Goal: Transaction & Acquisition: Subscribe to service/newsletter

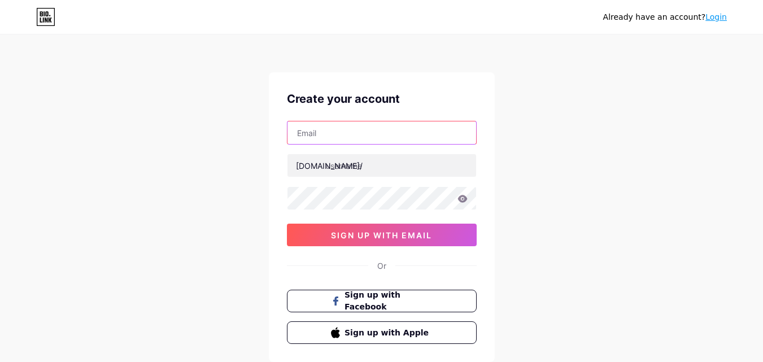
click at [380, 132] on input "text" at bounding box center [382, 132] width 189 height 23
click at [386, 133] on input "[EMAIL_ADDRESS][DOMAIN_NAME]" at bounding box center [382, 132] width 189 height 23
type input "[EMAIL_ADDRESS][DOMAIN_NAME]"
click at [406, 152] on div "[EMAIL_ADDRESS][DOMAIN_NAME] [DOMAIN_NAME]/ 0cAFcWeA5cL3-fU48b5YObsI4vtBrnFjK60…" at bounding box center [382, 183] width 190 height 125
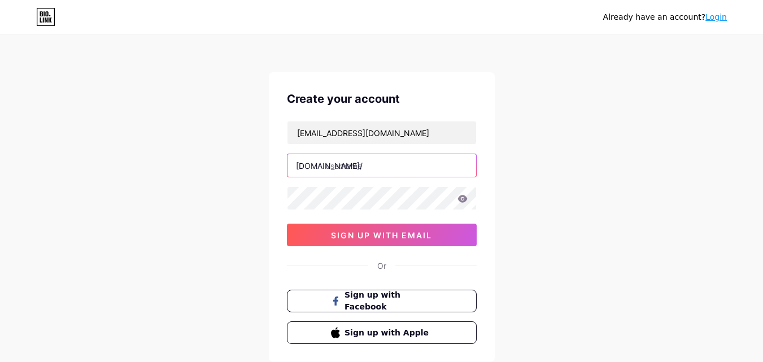
click at [414, 167] on input "text" at bounding box center [382, 165] width 189 height 23
type input "f"
type input "freemanmaukar"
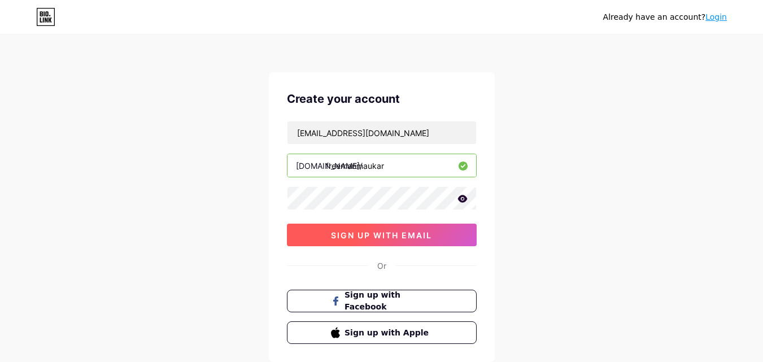
click at [379, 243] on button "sign up with email" at bounding box center [382, 235] width 190 height 23
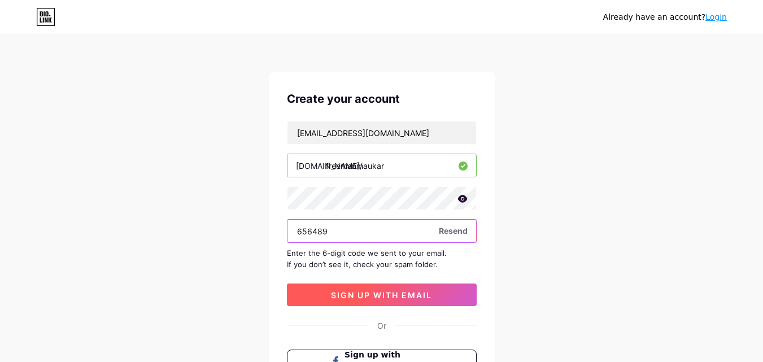
type input "656489"
click at [381, 297] on span "sign up with email" at bounding box center [381, 295] width 101 height 10
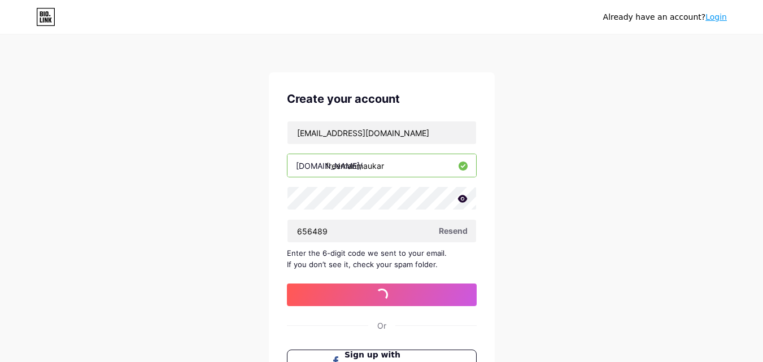
scroll to position [113, 0]
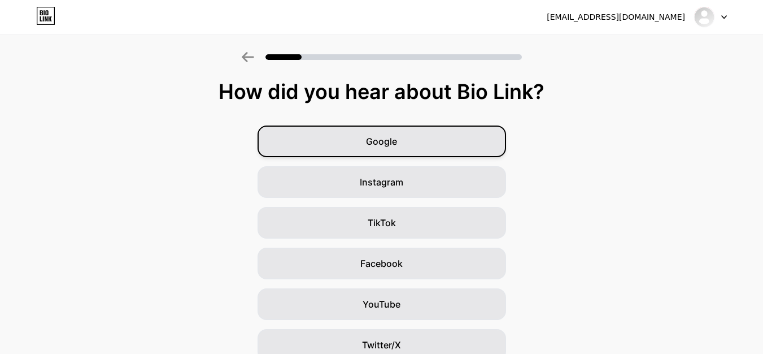
click at [396, 130] on div "Google" at bounding box center [382, 141] width 249 height 32
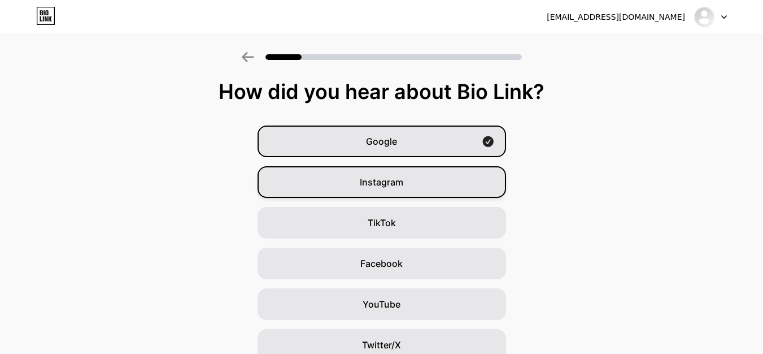
click at [404, 170] on div "Instagram" at bounding box center [382, 182] width 249 height 32
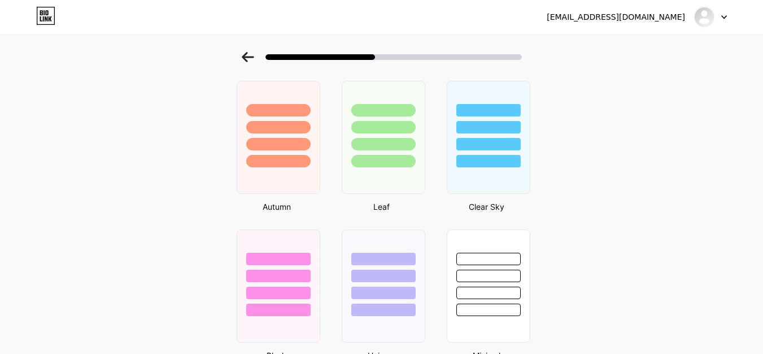
scroll to position [848, 0]
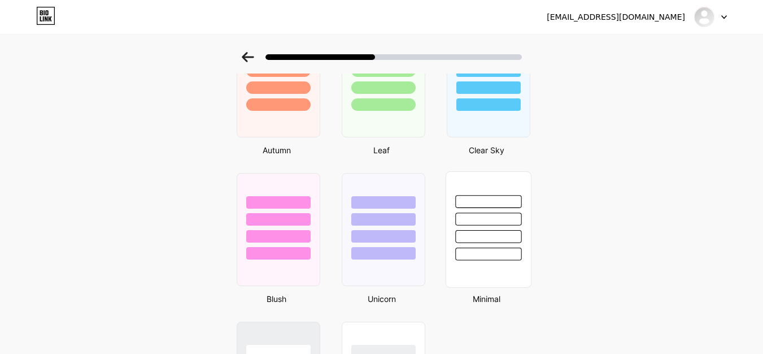
click at [498, 209] on div at bounding box center [488, 216] width 85 height 89
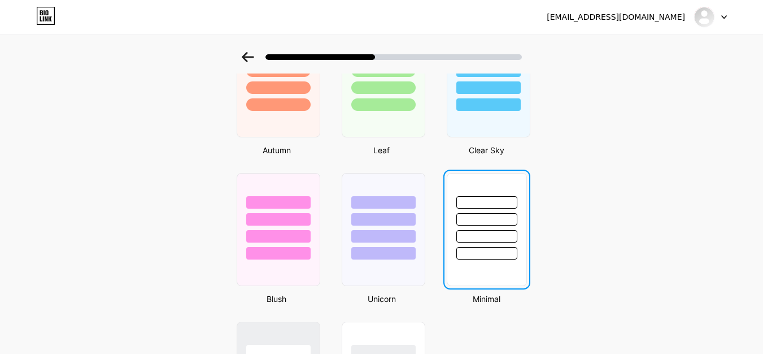
scroll to position [0, 0]
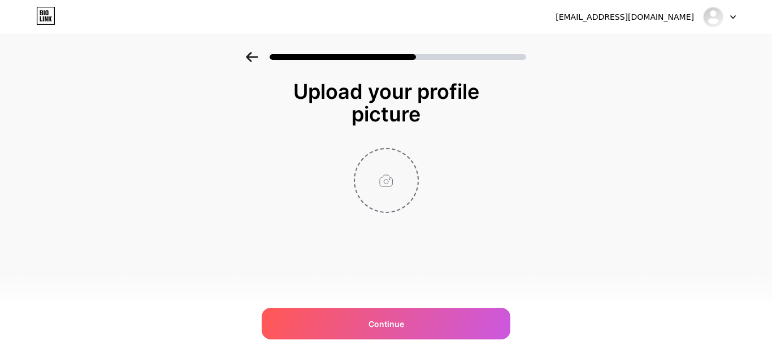
click at [396, 171] on input "file" at bounding box center [386, 180] width 63 height 63
type input "C:\fakepath\Freeman Maukar Profile Picture V.1.0. 2025 Edition.png"
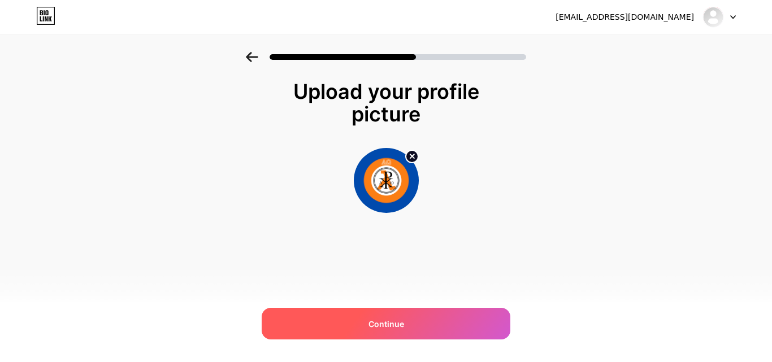
click at [397, 308] on div "Continue" at bounding box center [386, 324] width 249 height 32
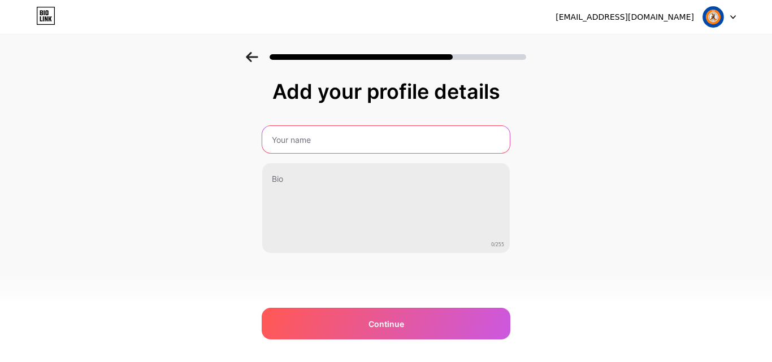
click at [372, 145] on input "text" at bounding box center [385, 139] width 247 height 27
type input "Freeman Maukar"
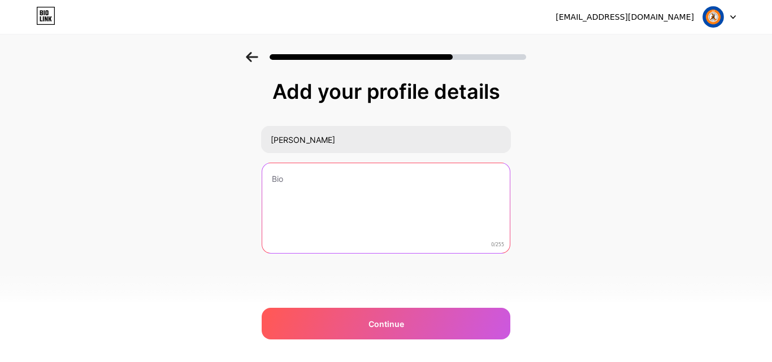
click at [376, 173] on textarea at bounding box center [385, 208] width 247 height 91
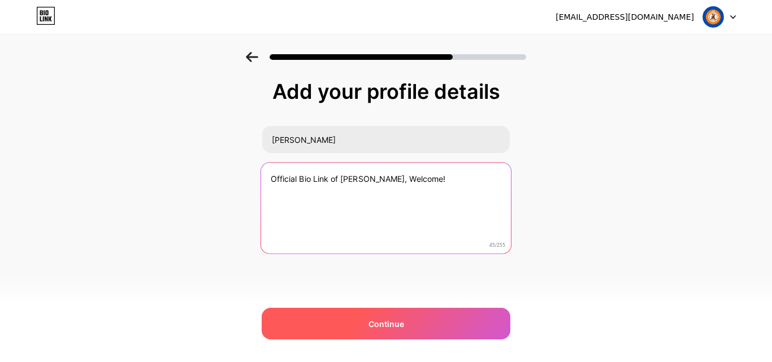
type textarea "Official Bio Link of Freeman Maukar, Welcome!"
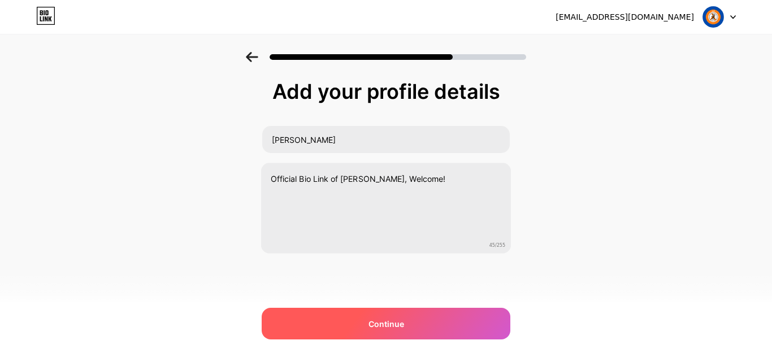
click at [385, 327] on span "Continue" at bounding box center [386, 324] width 36 height 12
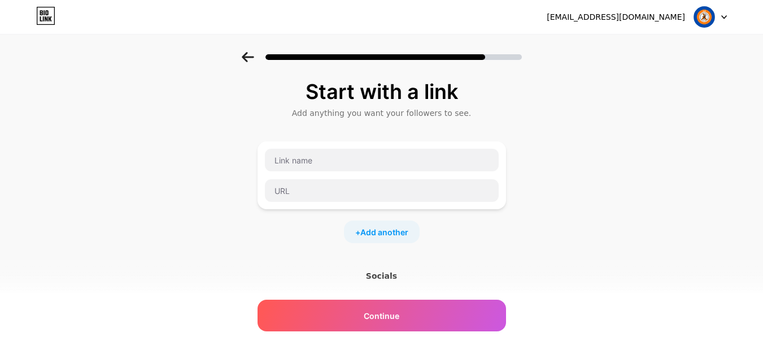
click at [412, 146] on div at bounding box center [382, 175] width 249 height 68
click at [417, 151] on input "text" at bounding box center [382, 160] width 234 height 23
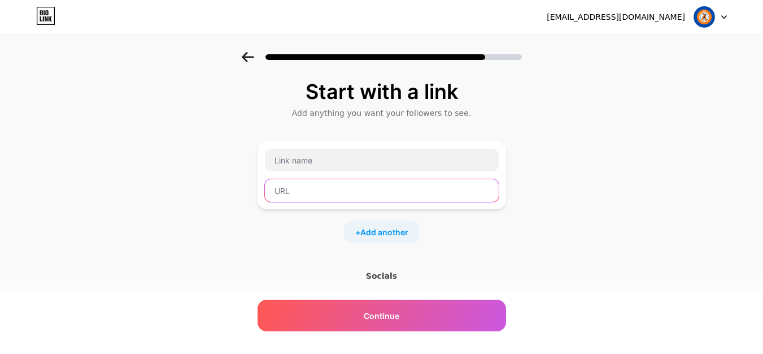
click at [439, 199] on input "text" at bounding box center [382, 190] width 234 height 23
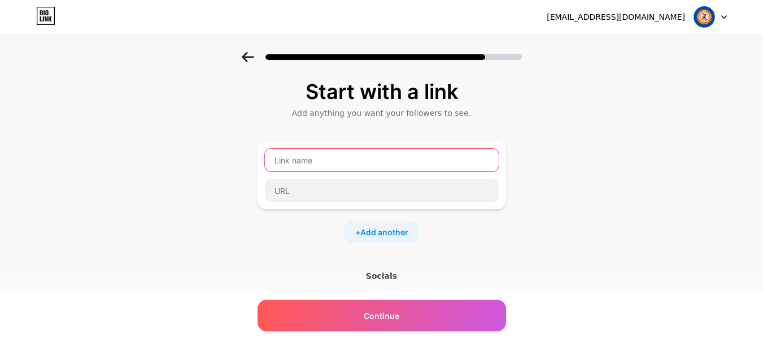
click at [368, 151] on input "text" at bounding box center [382, 160] width 234 height 23
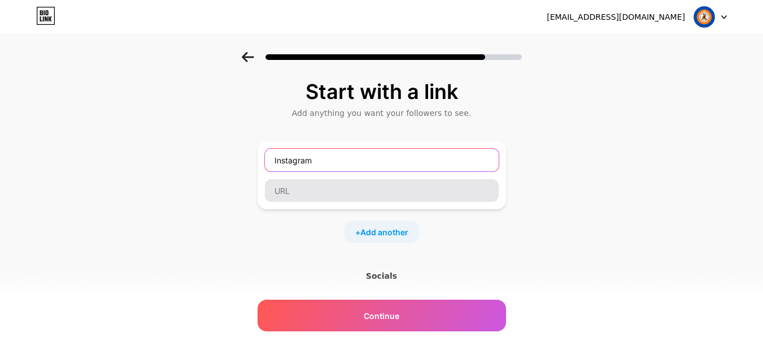
type input "Instagram"
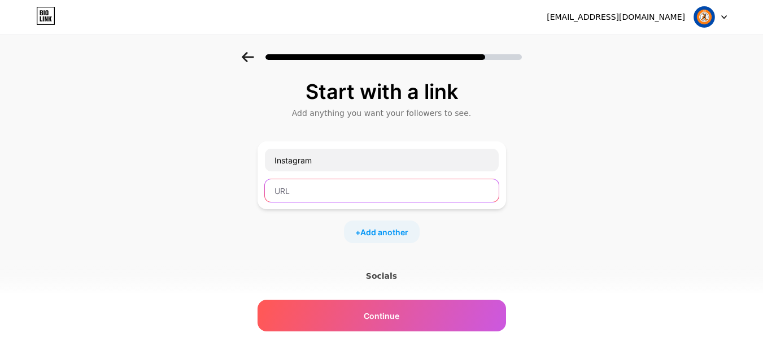
click at [316, 194] on input "text" at bounding box center [382, 190] width 234 height 23
paste input "https://www.instagram.com/freemanmaukar/"
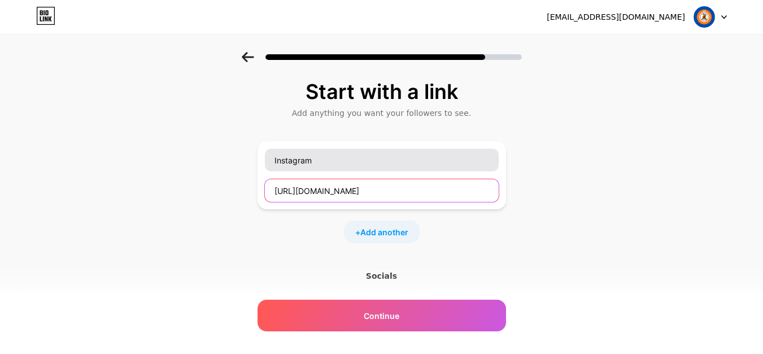
type input "https://www.instagram.com/freemanmaukar/"
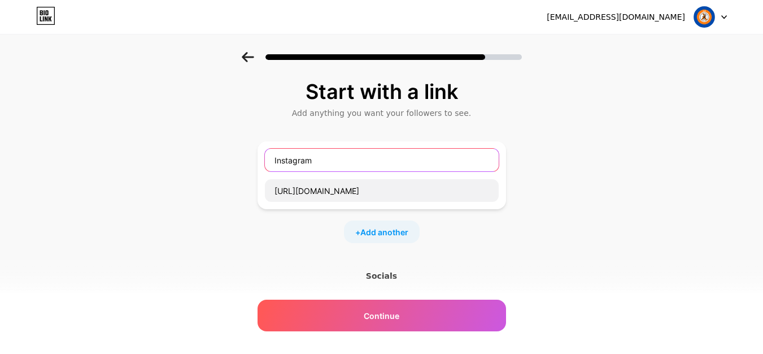
click at [328, 165] on input "Instagram" at bounding box center [382, 160] width 234 height 23
click at [272, 166] on input "Instagram" at bounding box center [382, 160] width 234 height 23
click at [400, 166] on input "Freeman Maukar's Instagram" at bounding box center [382, 160] width 234 height 23
type input "Freeman Maukar's Instagram"
click at [398, 226] on span "Add another" at bounding box center [384, 232] width 48 height 12
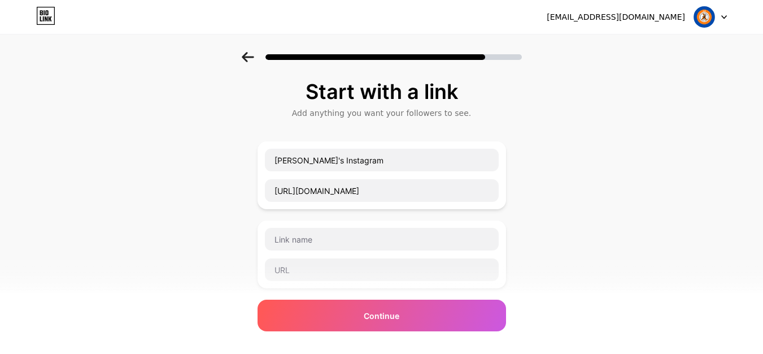
scroll to position [57, 0]
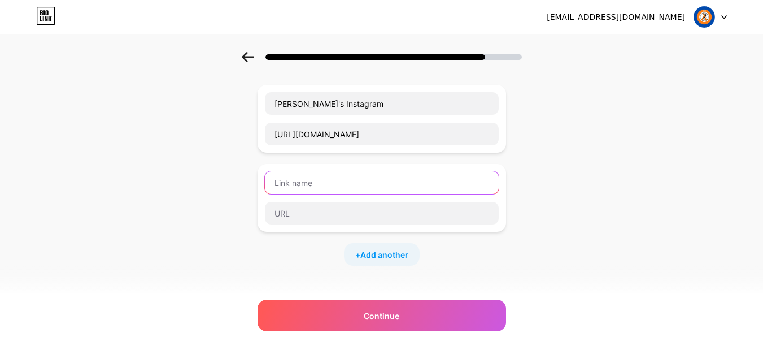
click at [398, 179] on input "text" at bounding box center [382, 182] width 234 height 23
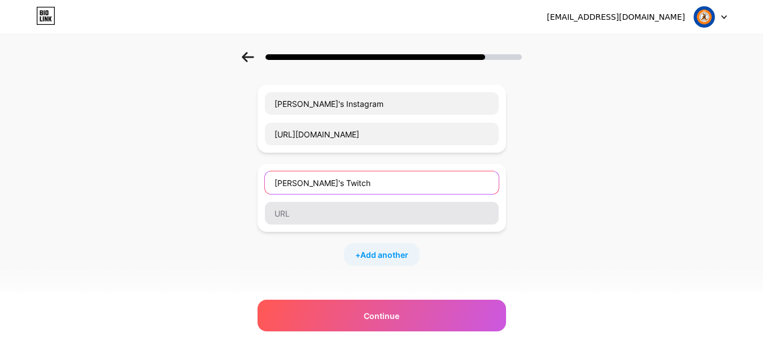
type input "Freeman Maukar's Twitch"
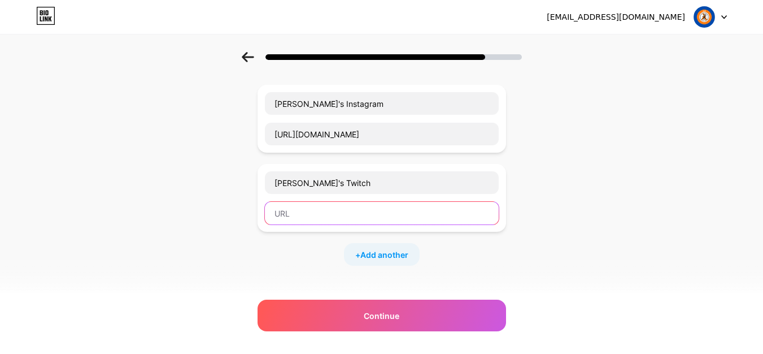
click at [337, 210] on input "text" at bounding box center [382, 213] width 234 height 23
paste input "https://www.twitch.tv/freemanmaukar"
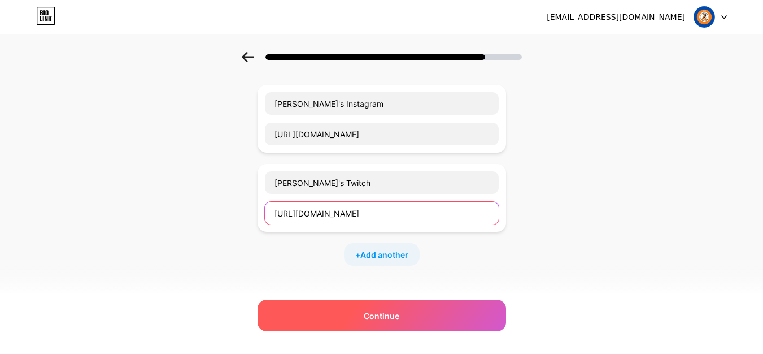
type input "https://www.twitch.tv/freemanmaukar"
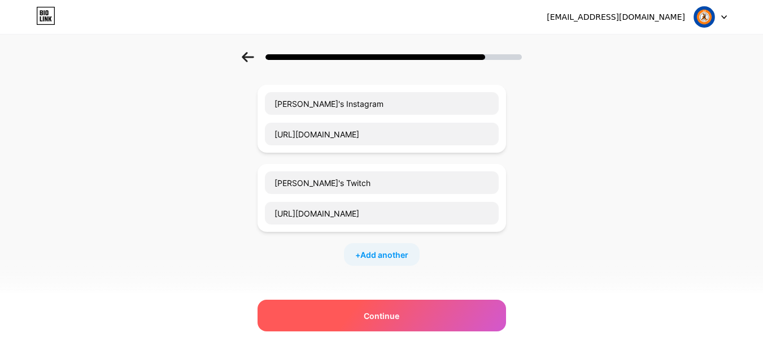
click at [394, 308] on div "Continue" at bounding box center [382, 315] width 249 height 32
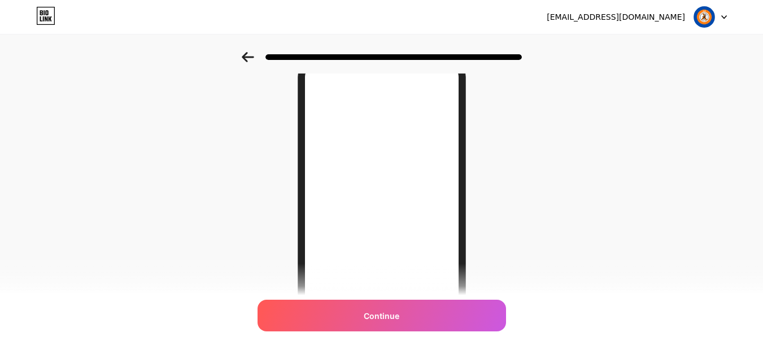
click at [254, 54] on icon at bounding box center [248, 57] width 12 height 10
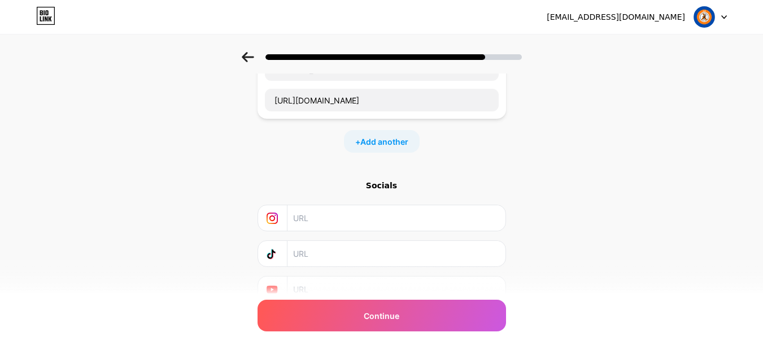
scroll to position [220, 0]
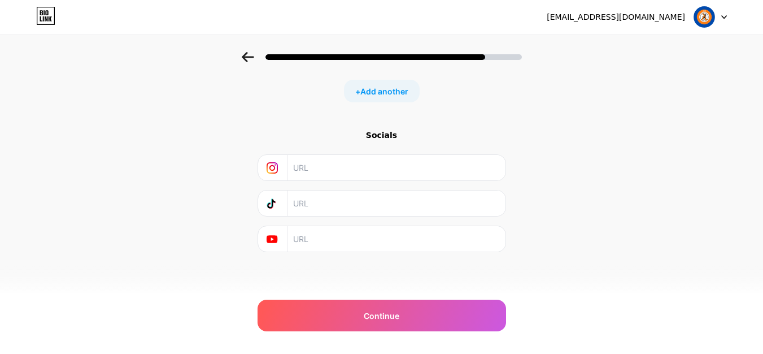
click at [402, 246] on input "text" at bounding box center [395, 238] width 205 height 25
paste input "https://www.youtube.com/@FreemanMaukar"
type input "https://www.youtube.com/@FreemanMaukar"
click at [327, 213] on input "text" at bounding box center [395, 202] width 205 height 25
click at [320, 157] on input "text" at bounding box center [395, 167] width 205 height 25
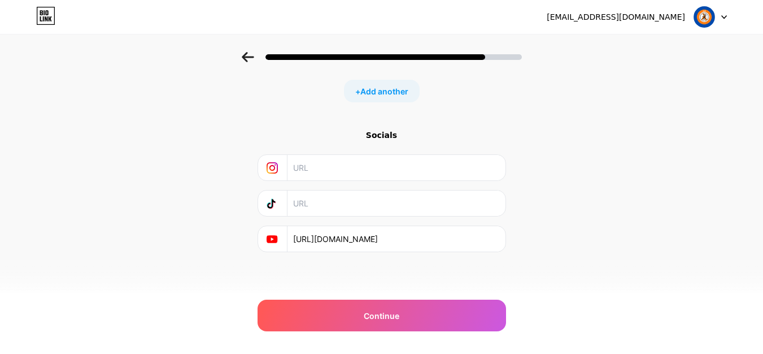
paste input "https://www.instagram.com/freemanmaukar/"
type input "https://www.instagram.com/freemanmaukar/"
click at [547, 247] on div "Start with a link Add anything you want your followers to see. Freeman Maukar's…" at bounding box center [381, 70] width 763 height 476
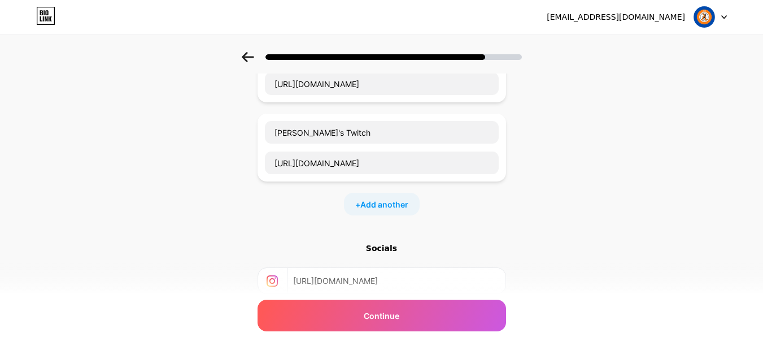
scroll to position [50, 0]
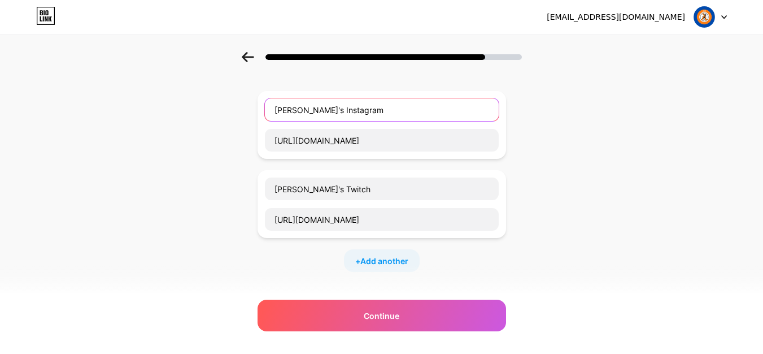
drag, startPoint x: 394, startPoint y: 108, endPoint x: 349, endPoint y: 111, distance: 44.8
click at [349, 111] on input "Freeman Maukar's Instagram" at bounding box center [382, 109] width 234 height 23
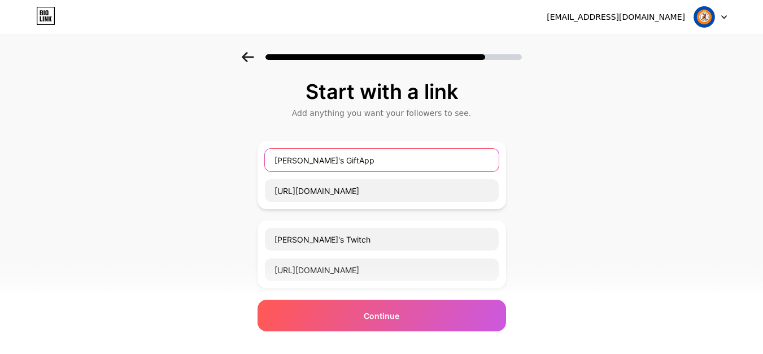
drag, startPoint x: 391, startPoint y: 159, endPoint x: 350, endPoint y: 159, distance: 40.7
click at [350, 159] on input "Freeman Maukar's GiftApp" at bounding box center [382, 160] width 234 height 23
type input "Freeman Maukar's Buy Me a Coffee!"
click at [513, 216] on div "Start with a link Add anything you want your followers to see. Freeman Maukar's…" at bounding box center [381, 290] width 763 height 476
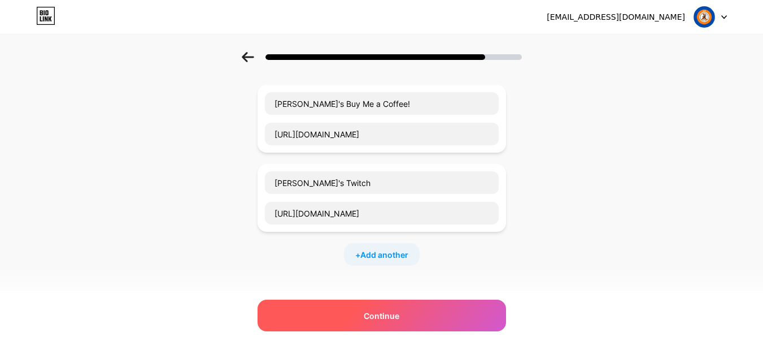
click at [425, 324] on div "Continue" at bounding box center [382, 315] width 249 height 32
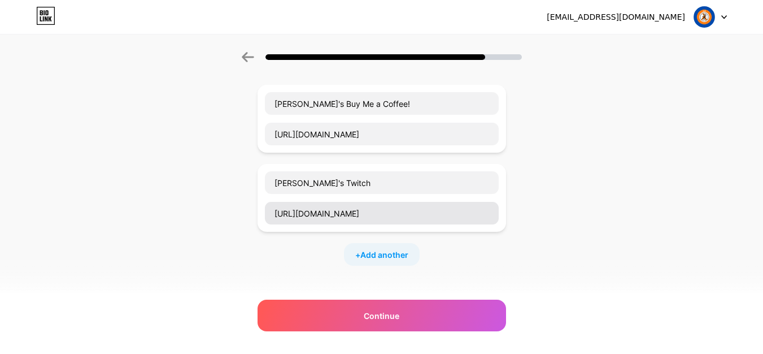
scroll to position [0, 0]
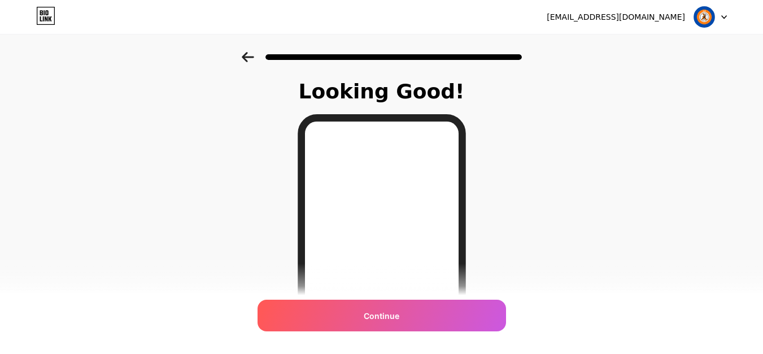
click at [249, 59] on icon at bounding box center [248, 57] width 12 height 10
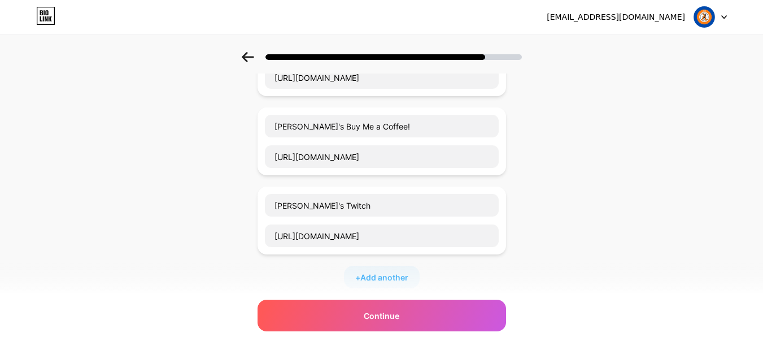
scroll to position [57, 0]
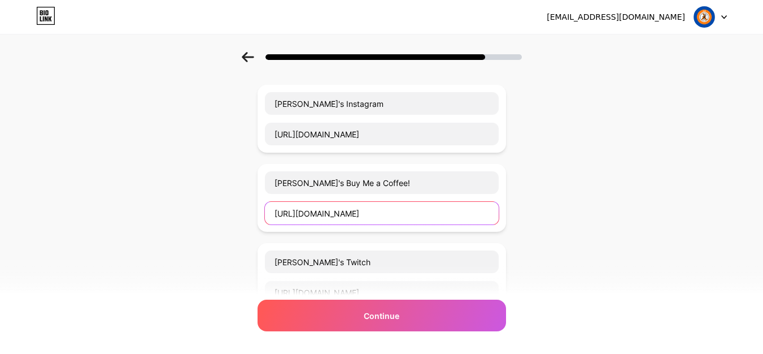
drag, startPoint x: 454, startPoint y: 209, endPoint x: 269, endPoint y: 205, distance: 184.8
click at [275, 206] on input "https://www.instagram.com/freemanmaukar/" at bounding box center [382, 213] width 234 height 23
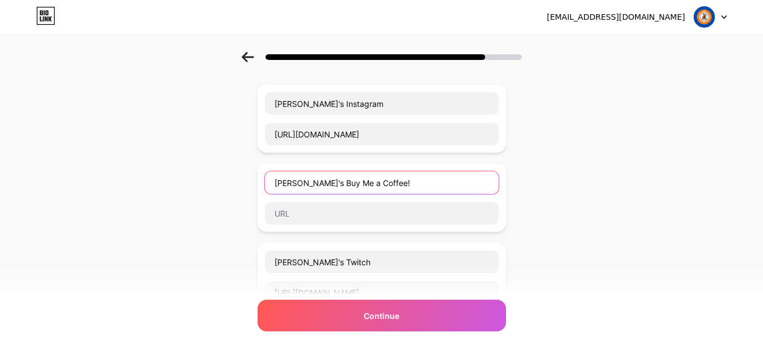
drag, startPoint x: 423, startPoint y: 188, endPoint x: 41, endPoint y: 195, distance: 382.0
click at [46, 195] on div "Start with a link Add anything you want your followers to see. Freeman Maukar's…" at bounding box center [381, 272] width 763 height 555
click at [61, 203] on div "Start with a link Add anything you want your followers to see. Freeman Maukar's…" at bounding box center [381, 272] width 763 height 555
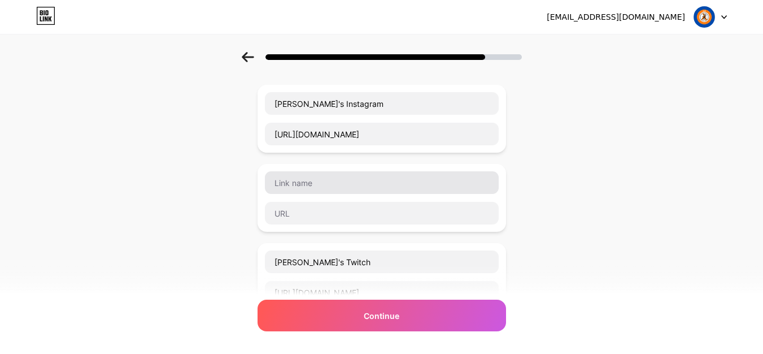
scroll to position [113, 0]
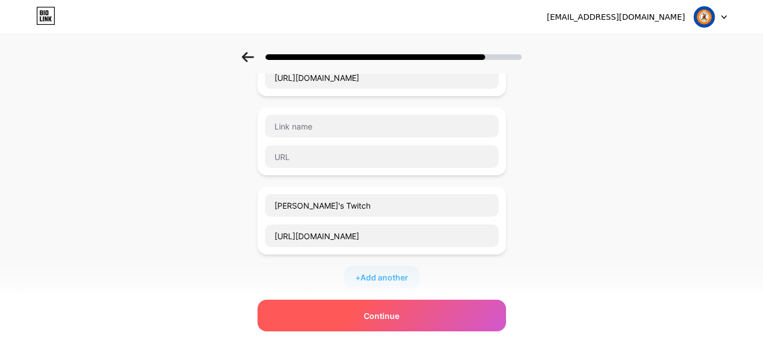
click at [405, 307] on div "Continue" at bounding box center [382, 315] width 249 height 32
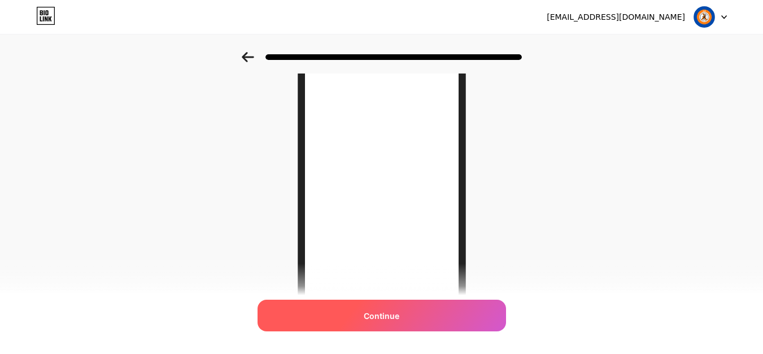
click at [406, 306] on div "Continue" at bounding box center [382, 315] width 249 height 32
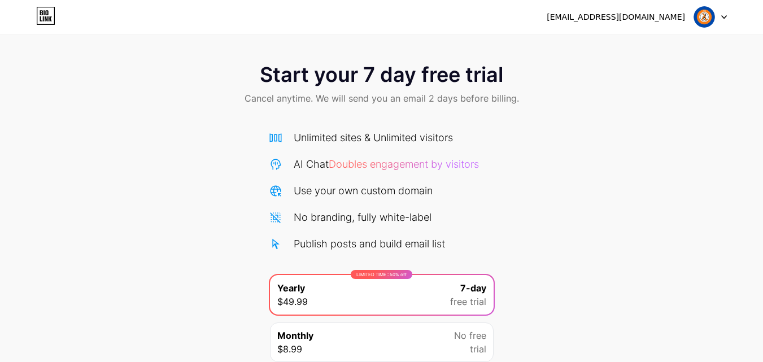
scroll to position [93, 0]
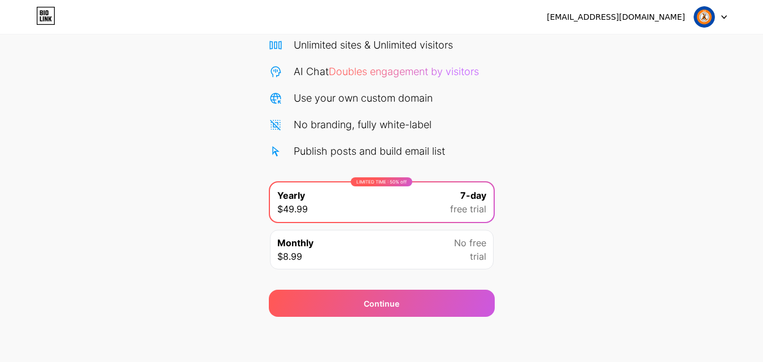
click at [387, 262] on div "Monthly $8.99 No free trial" at bounding box center [382, 250] width 224 height 40
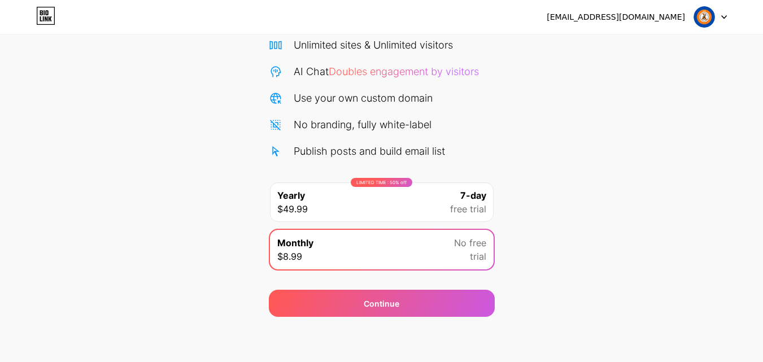
click at [485, 207] on span "free trial" at bounding box center [468, 209] width 36 height 14
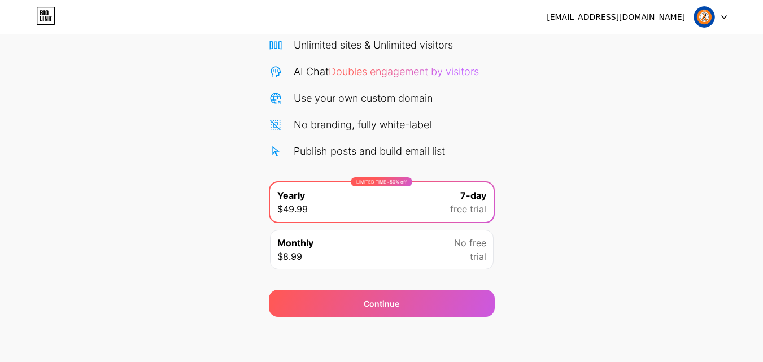
click at [482, 246] on span "No free" at bounding box center [470, 243] width 32 height 14
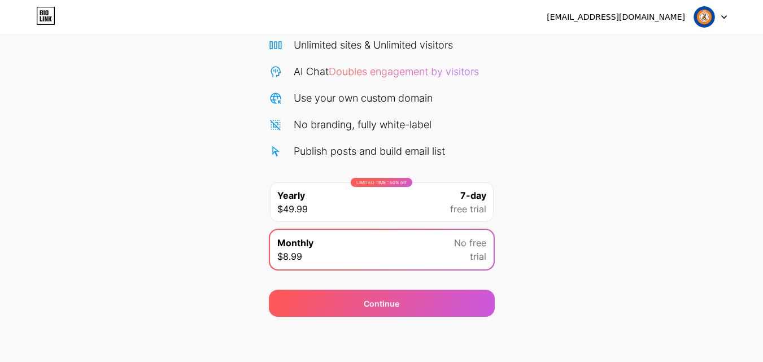
click at [496, 279] on div "Start your 7 day free trial Cancel anytime. We will send you an email 2 days be…" at bounding box center [381, 138] width 763 height 358
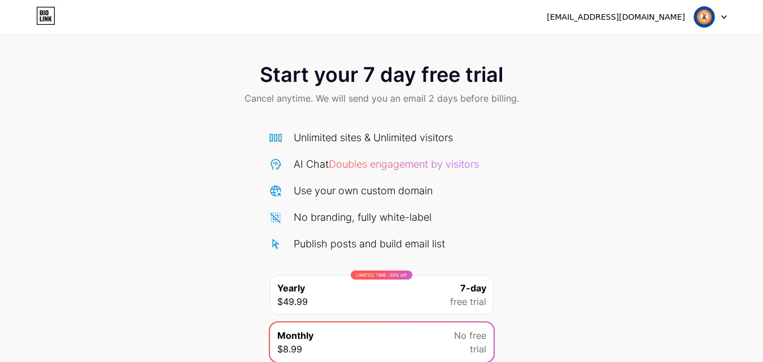
click at [554, 139] on div "Start your 7 day free trial Cancel anytime. We will send you an email 2 days be…" at bounding box center [381, 231] width 763 height 358
click at [506, 91] on div "Start your 7 day free trial Cancel anytime. We will send you an email 2 days be…" at bounding box center [381, 85] width 763 height 67
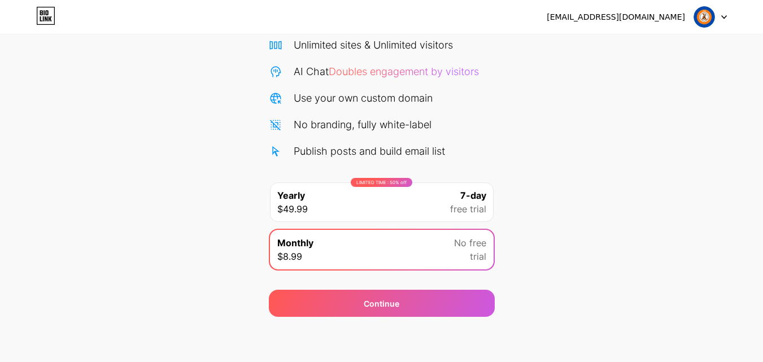
click at [496, 342] on div "freemanmaukar@gmail.com Logout Link Copied Start your 7 day free trial Cancel a…" at bounding box center [381, 134] width 763 height 455
click at [135, 328] on div "freemanmaukar@gmail.com Logout Link Copied Start your 7 day free trial Cancel a…" at bounding box center [381, 134] width 763 height 455
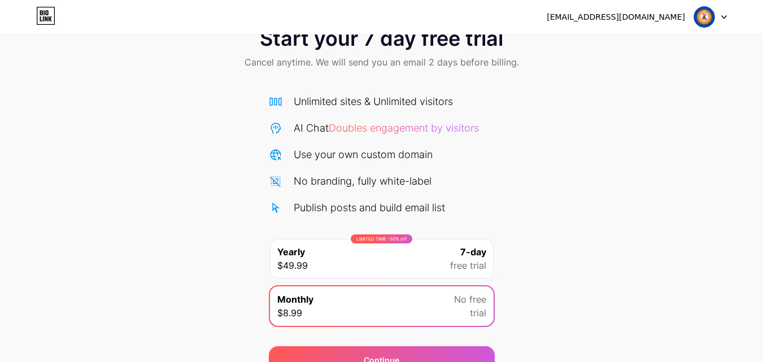
click at [726, 9] on div at bounding box center [710, 17] width 33 height 20
click at [697, 9] on img at bounding box center [704, 16] width 21 height 21
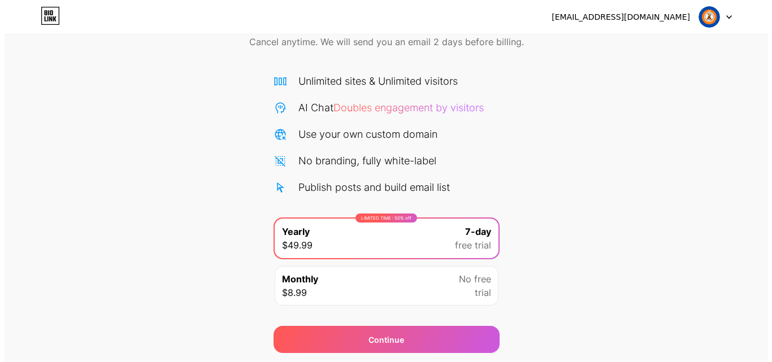
scroll to position [93, 0]
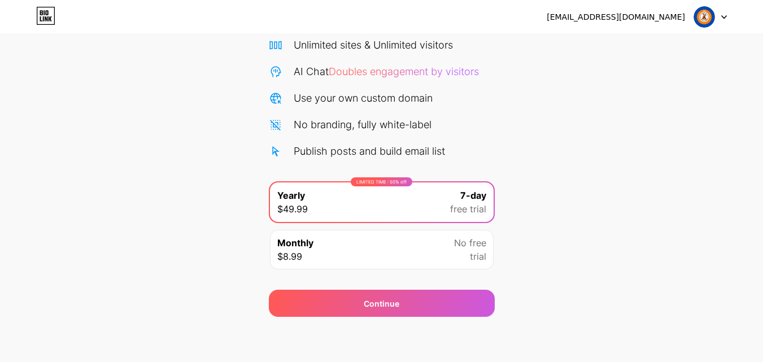
click at [465, 263] on div "No free trial" at bounding box center [470, 249] width 32 height 27
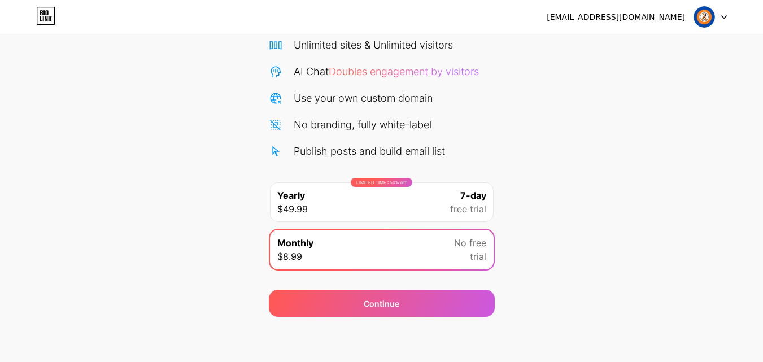
click at [469, 212] on span "free trial" at bounding box center [468, 209] width 36 height 14
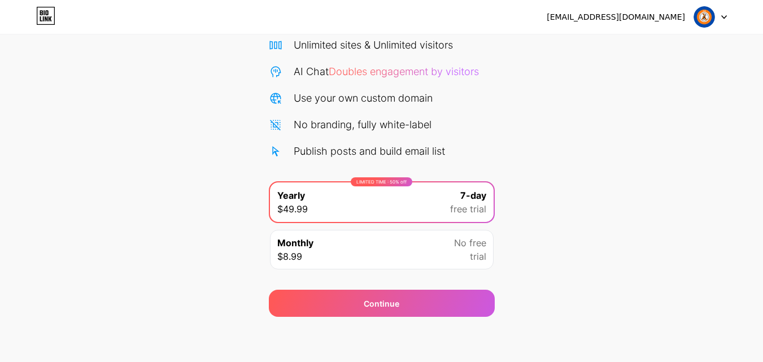
click at [450, 245] on div "Monthly $8.99 No free trial" at bounding box center [382, 250] width 224 height 40
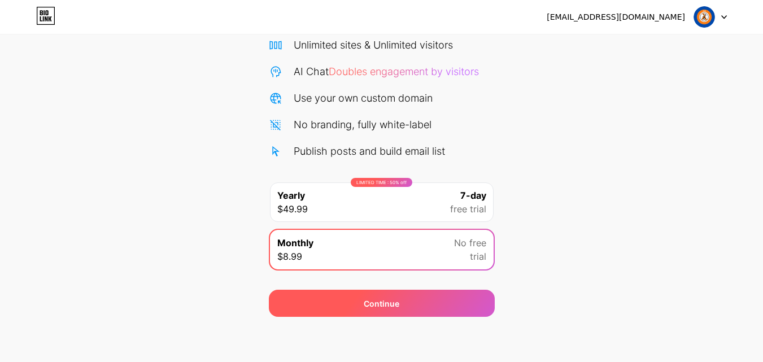
click at [452, 301] on div "Continue" at bounding box center [382, 303] width 226 height 27
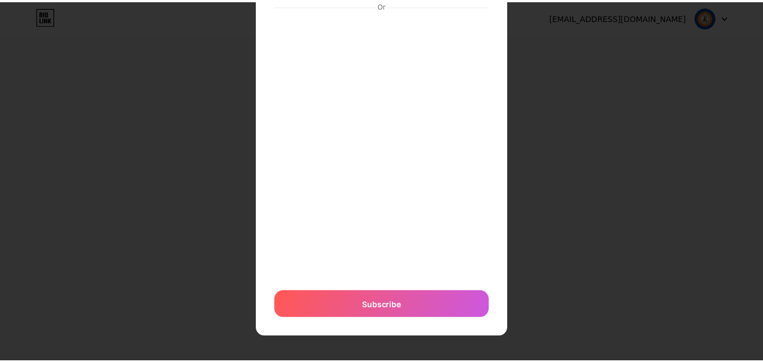
scroll to position [0, 0]
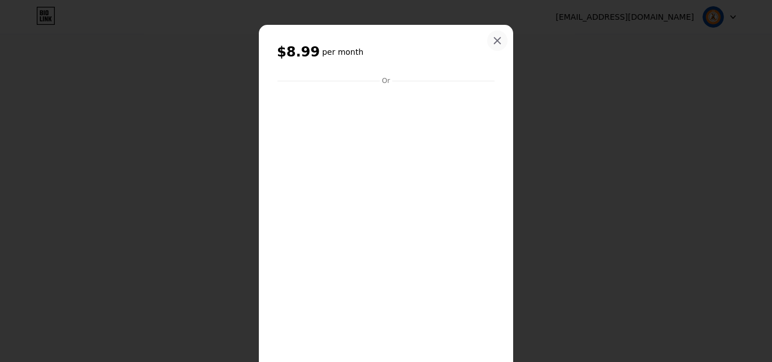
click at [497, 48] on div at bounding box center [497, 41] width 20 height 20
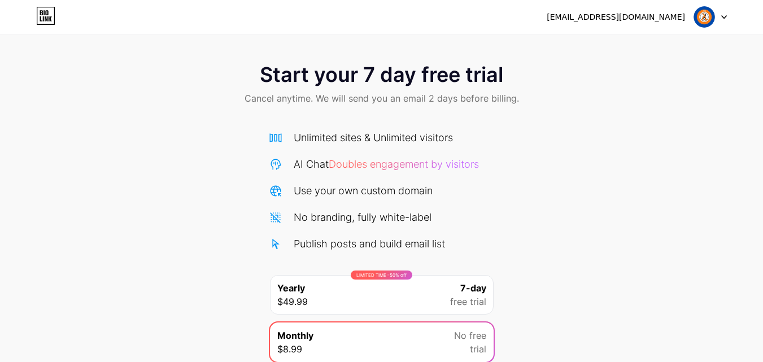
click at [685, 18] on div "[EMAIL_ADDRESS][DOMAIN_NAME]" at bounding box center [616, 17] width 138 height 12
click at [659, 14] on div "[EMAIL_ADDRESS][DOMAIN_NAME]" at bounding box center [616, 17] width 138 height 12
click at [697, 16] on img at bounding box center [704, 16] width 21 height 21
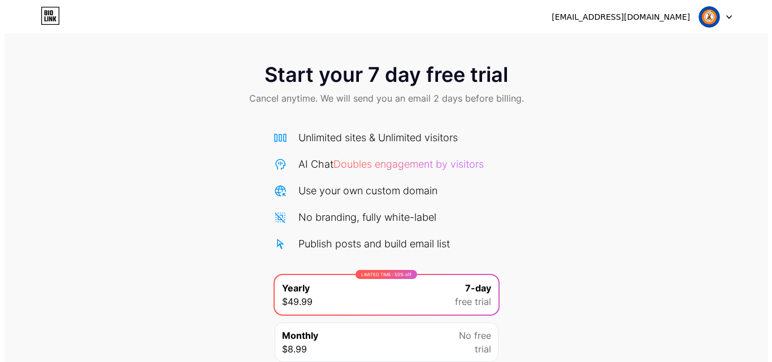
scroll to position [57, 0]
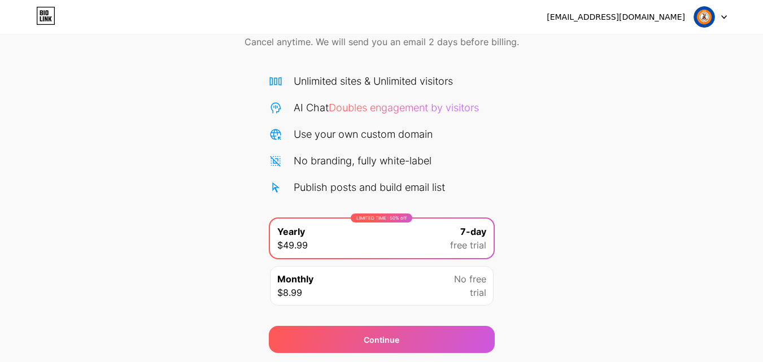
click at [362, 292] on div "Monthly $8.99 No free trial" at bounding box center [382, 286] width 224 height 40
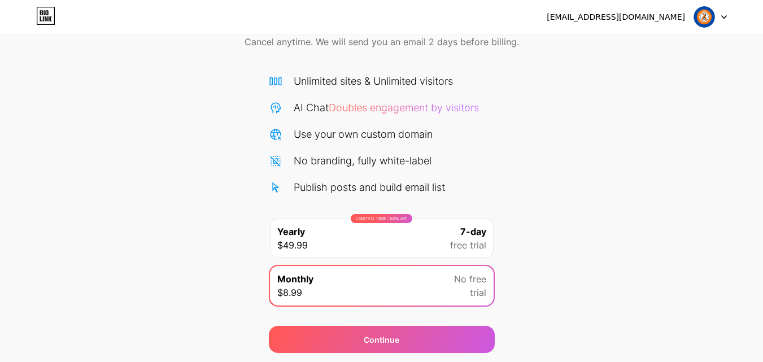
click at [395, 233] on div "LIMITED TIME : 50% off Yearly $49.99 7-day free trial" at bounding box center [382, 239] width 224 height 40
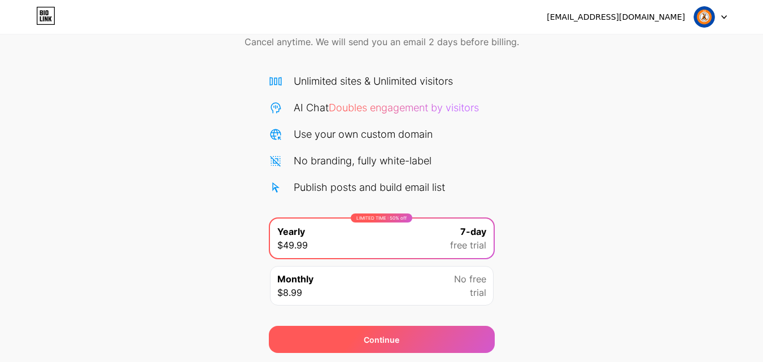
click at [401, 337] on div "Continue" at bounding box center [382, 339] width 226 height 27
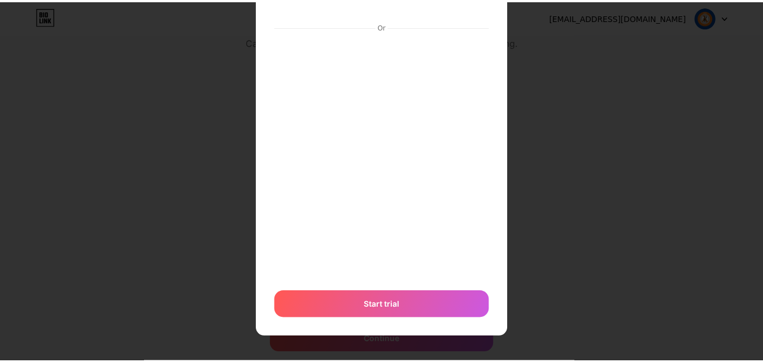
scroll to position [12, 0]
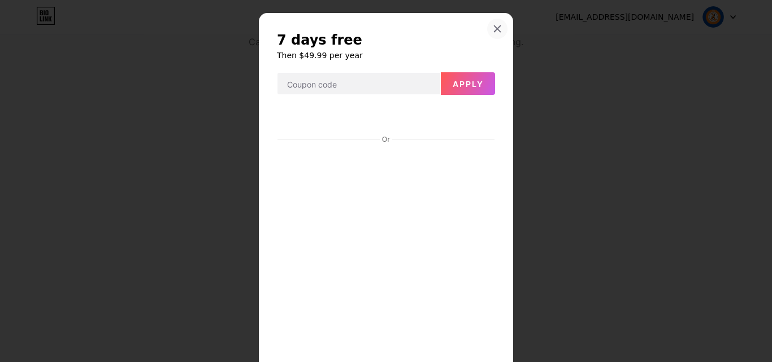
click at [493, 32] on icon at bounding box center [497, 28] width 9 height 9
